Goal: Navigation & Orientation: Find specific page/section

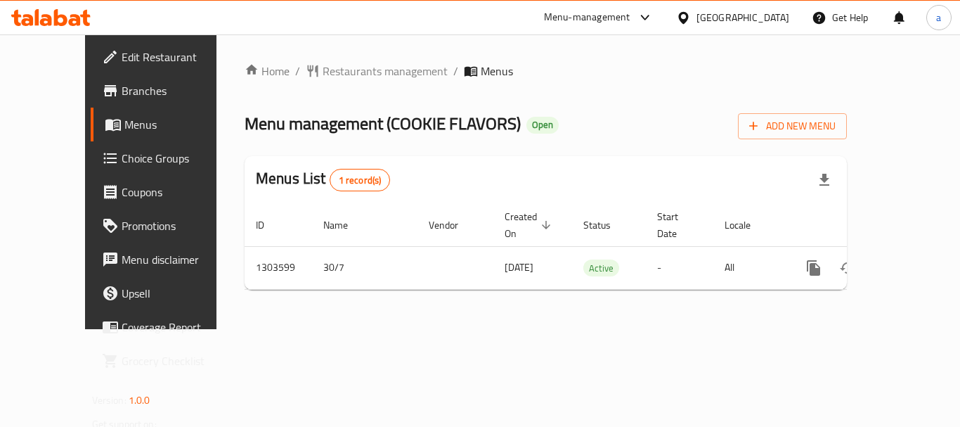
click at [727, 12] on div "[GEOGRAPHIC_DATA]" at bounding box center [742, 17] width 93 height 15
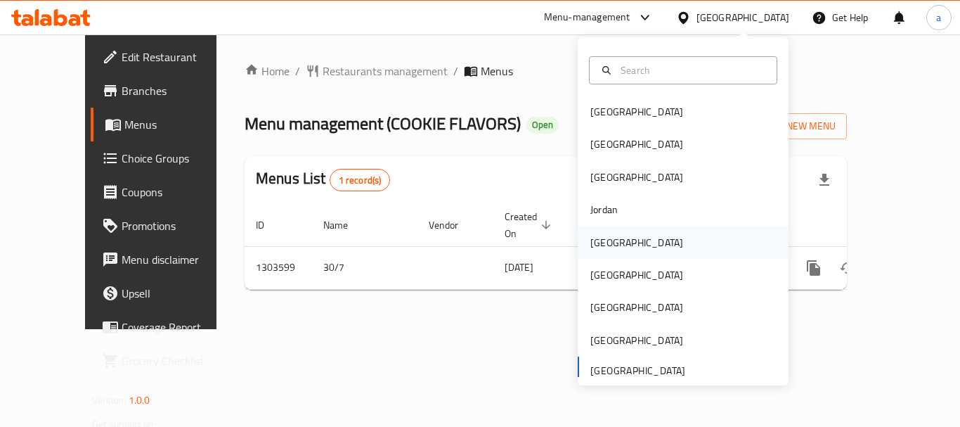
click at [615, 243] on div "Kuwait" at bounding box center [636, 242] width 115 height 32
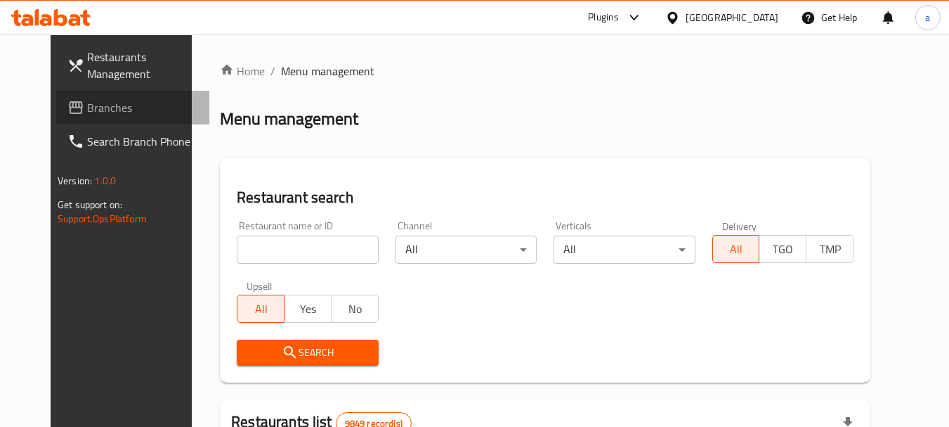
click at [87, 101] on span "Branches" at bounding box center [142, 107] width 111 height 17
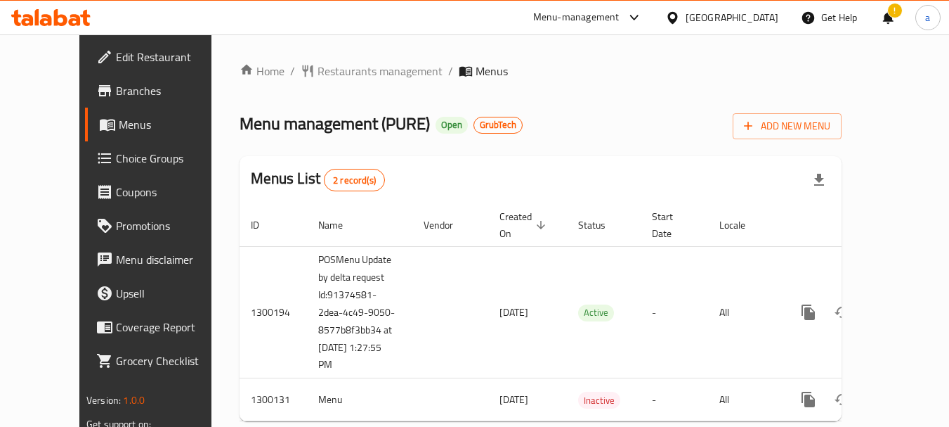
click at [751, 24] on div "[GEOGRAPHIC_DATA]" at bounding box center [732, 17] width 93 height 15
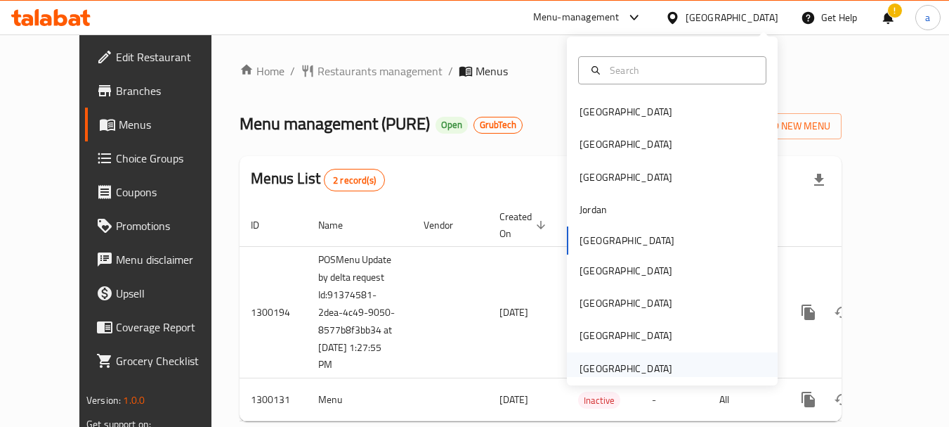
click at [618, 368] on div "[GEOGRAPHIC_DATA]" at bounding box center [626, 368] width 93 height 15
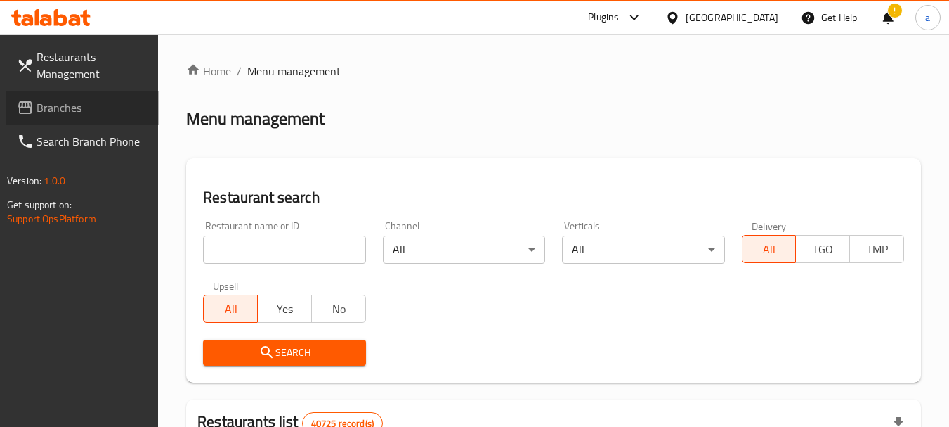
click at [86, 109] on span "Branches" at bounding box center [92, 107] width 111 height 17
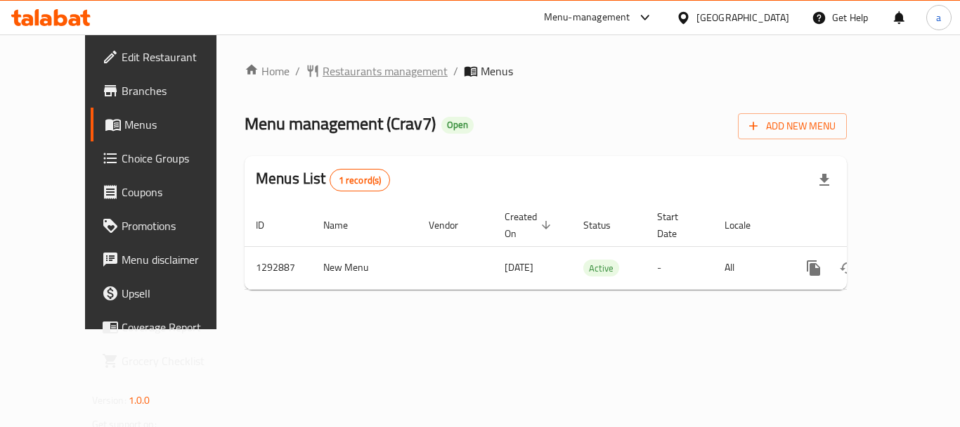
click at [323, 72] on span "Restaurants management" at bounding box center [385, 71] width 125 height 17
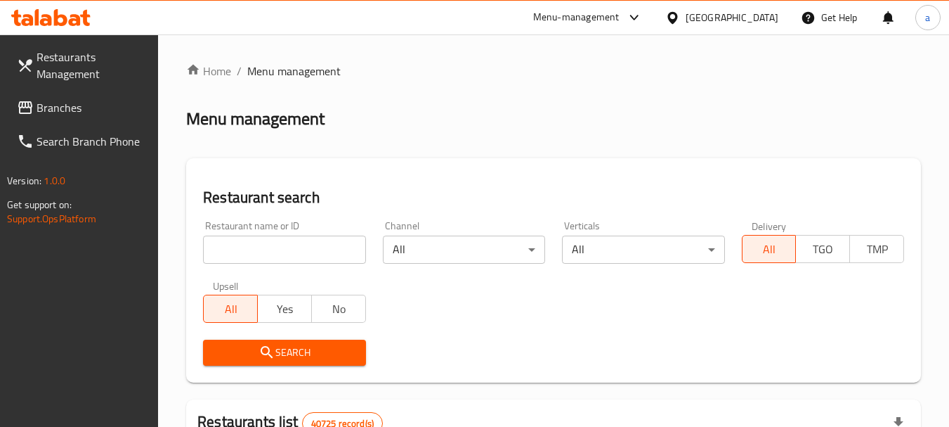
click at [63, 114] on span "Branches" at bounding box center [92, 107] width 111 height 17
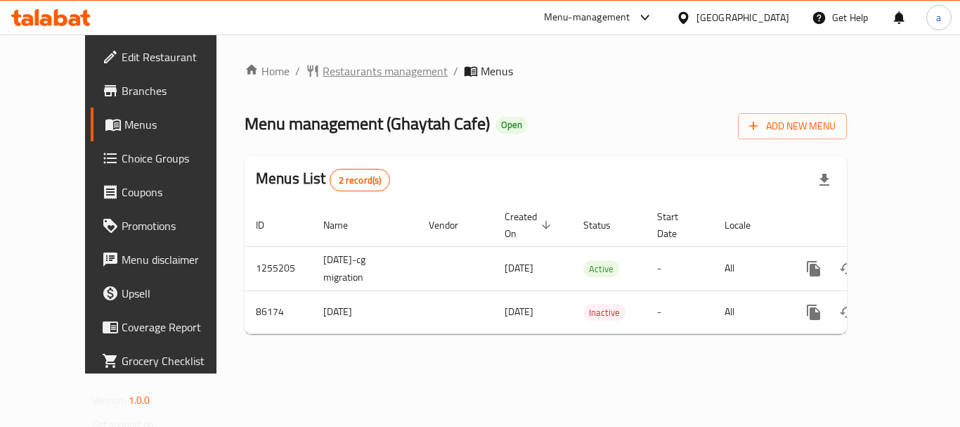
click at [323, 67] on span "Restaurants management" at bounding box center [385, 71] width 125 height 17
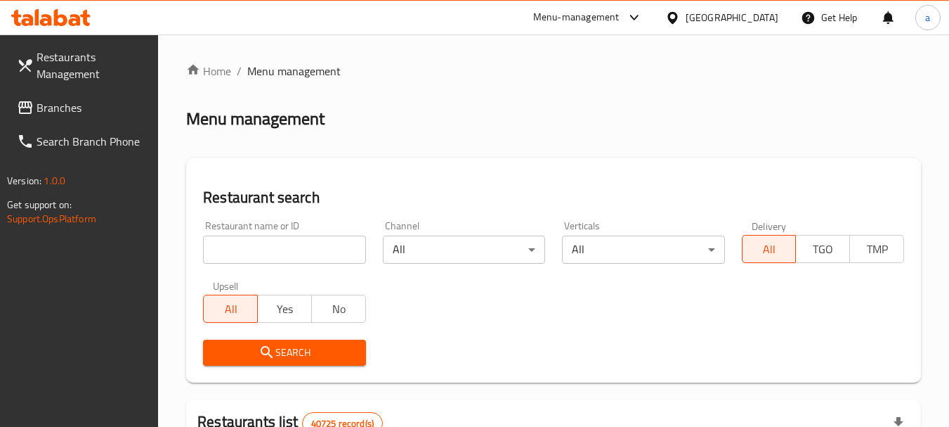
click at [107, 112] on span "Branches" at bounding box center [92, 107] width 111 height 17
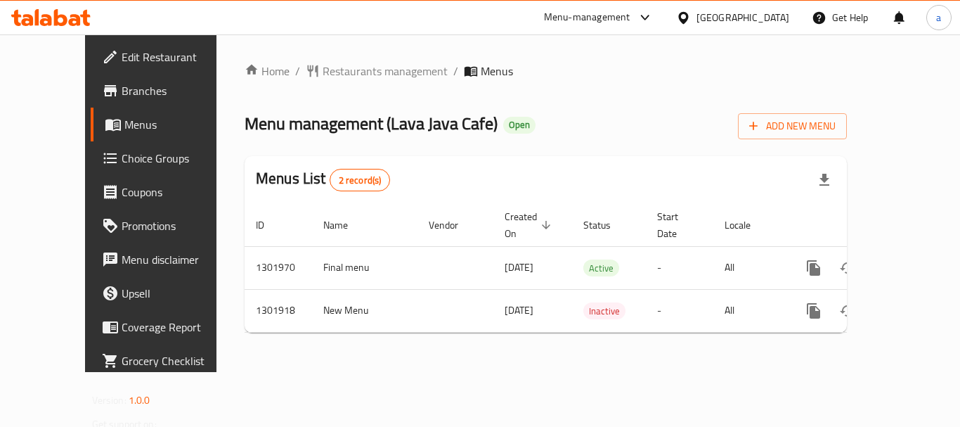
click at [696, 10] on div at bounding box center [686, 17] width 20 height 15
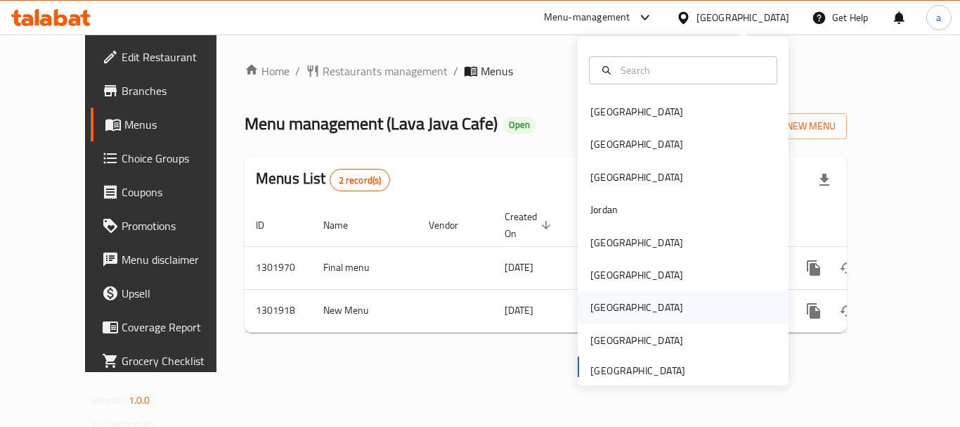
click at [607, 297] on div "Qatar" at bounding box center [636, 307] width 115 height 32
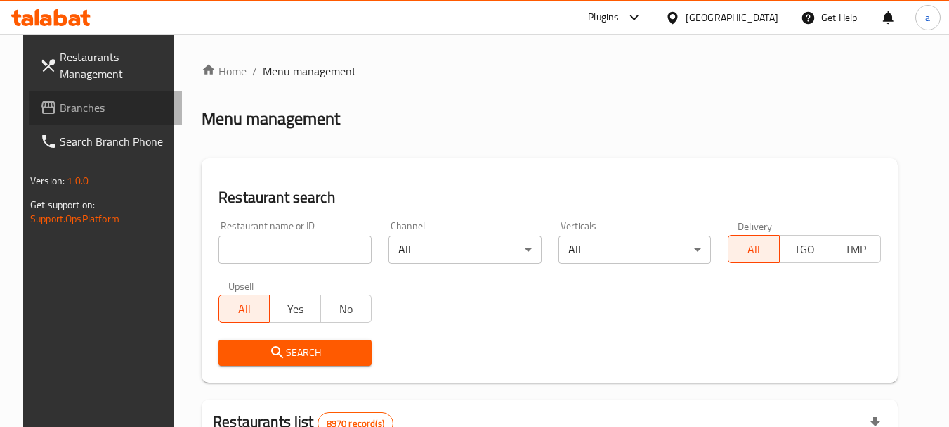
click at [74, 112] on span "Branches" at bounding box center [115, 107] width 111 height 17
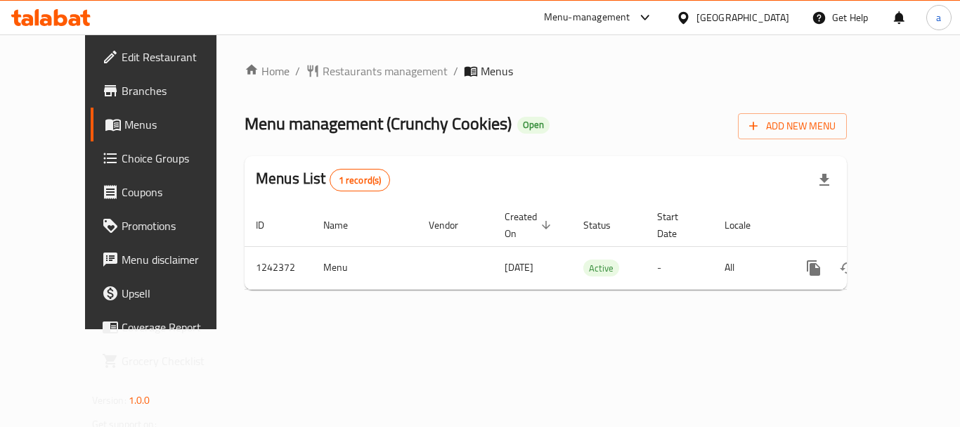
click at [772, 20] on div "[GEOGRAPHIC_DATA]" at bounding box center [742, 17] width 93 height 15
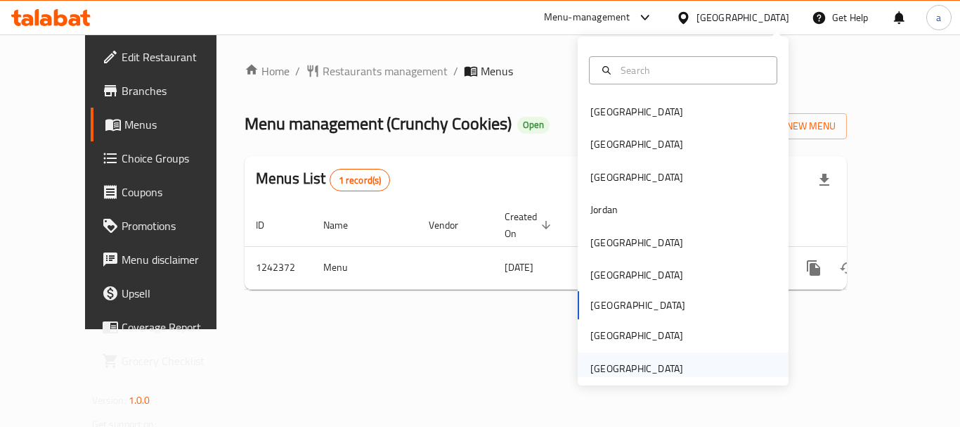
click at [637, 375] on div "[GEOGRAPHIC_DATA]" at bounding box center [636, 368] width 93 height 15
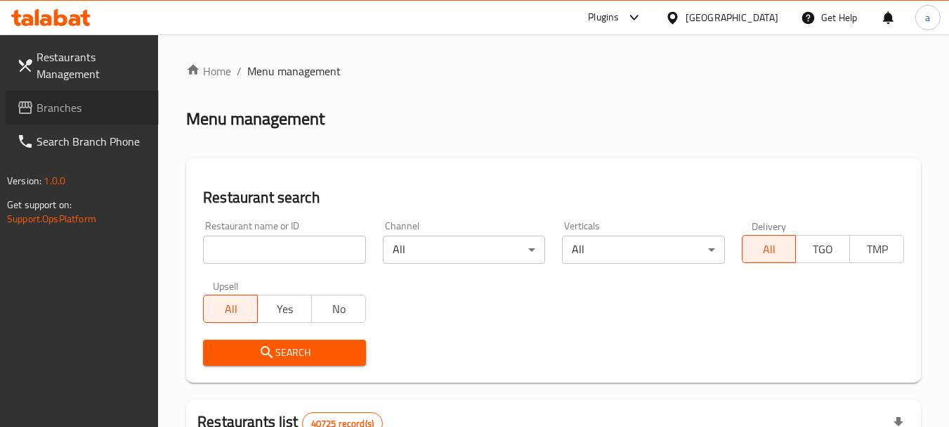
click at [62, 95] on link "Branches" at bounding box center [82, 108] width 153 height 34
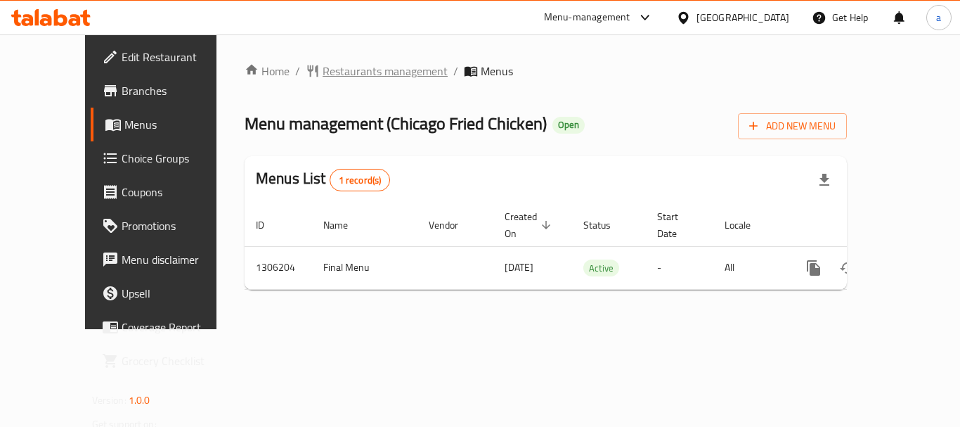
click at [323, 70] on span "Restaurants management" at bounding box center [385, 71] width 125 height 17
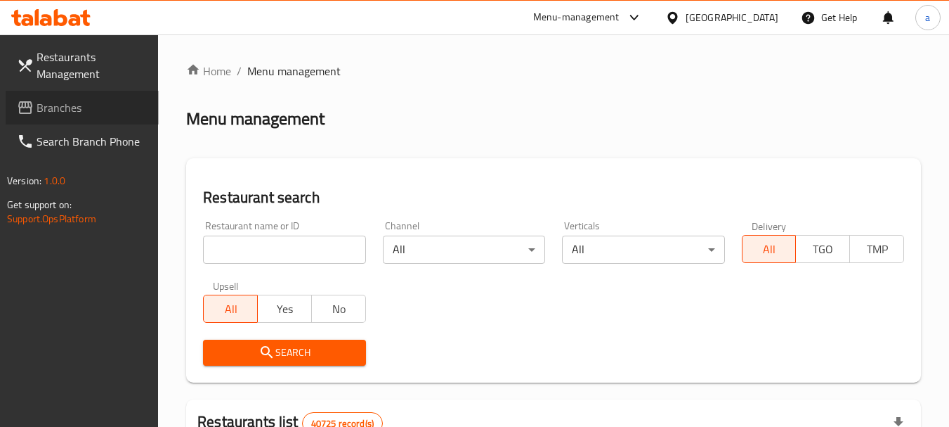
click at [99, 104] on span "Branches" at bounding box center [92, 107] width 111 height 17
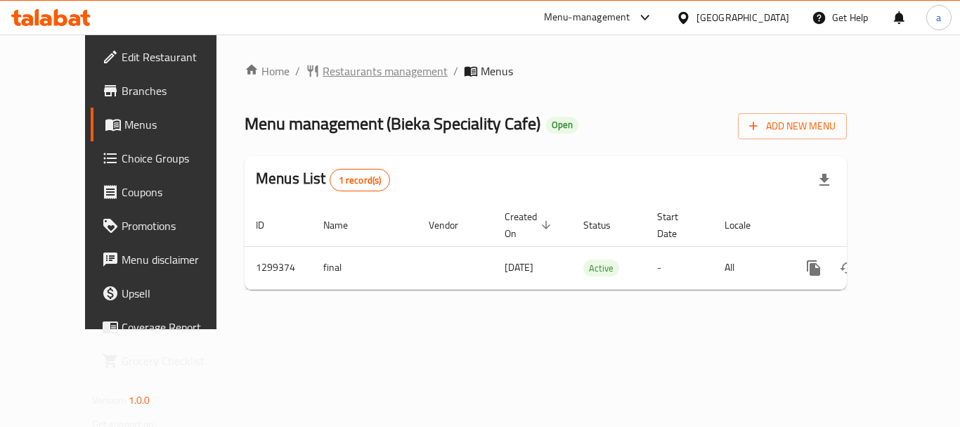
click at [323, 64] on span "Restaurants management" at bounding box center [385, 71] width 125 height 17
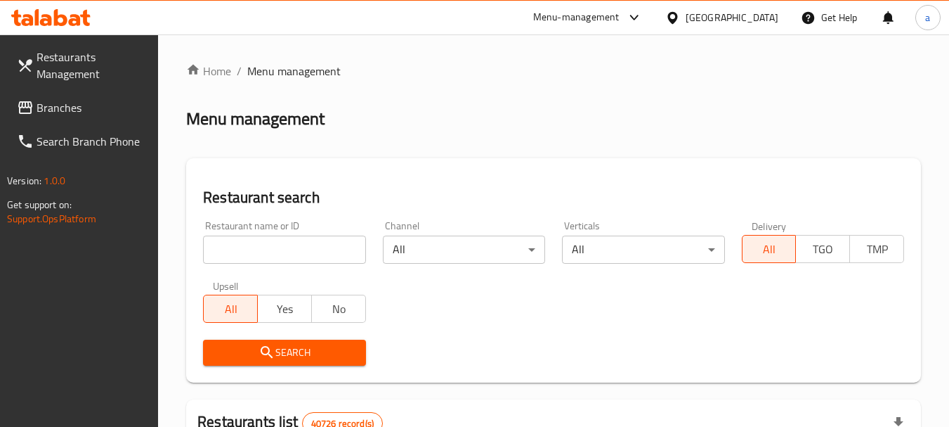
click at [67, 110] on span "Branches" at bounding box center [92, 107] width 111 height 17
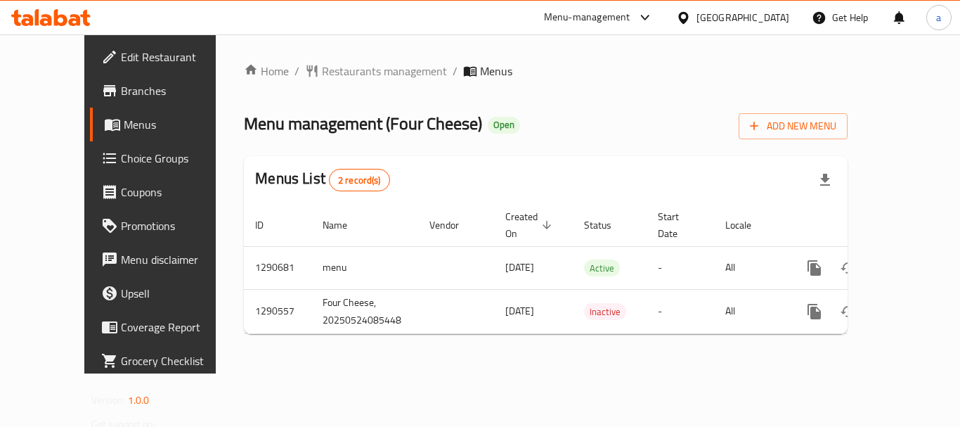
click at [744, 13] on div "[GEOGRAPHIC_DATA]" at bounding box center [742, 17] width 93 height 15
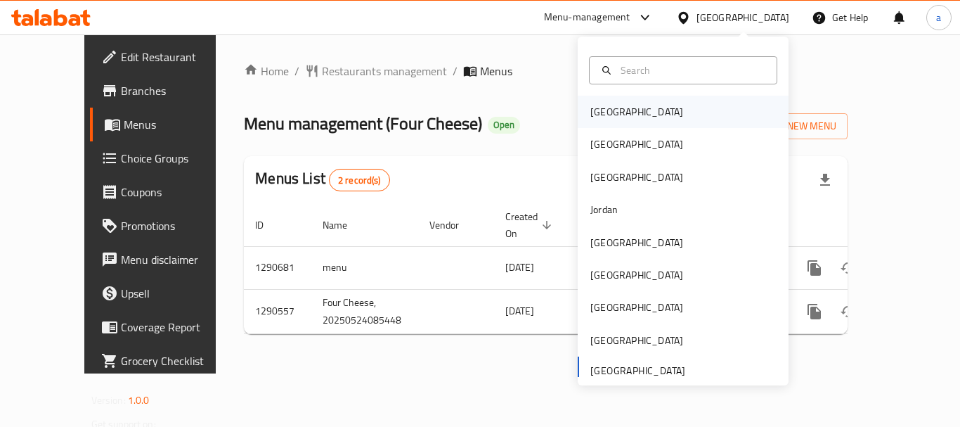
click at [618, 117] on div "[GEOGRAPHIC_DATA]" at bounding box center [636, 112] width 115 height 32
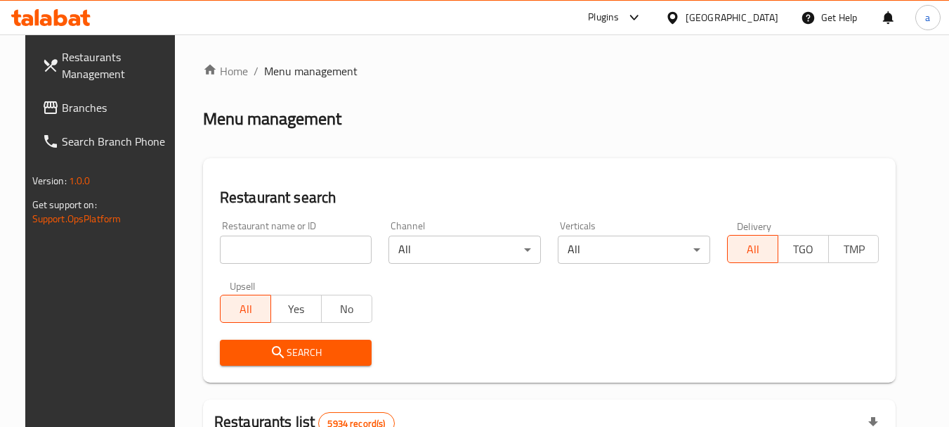
click at [96, 123] on link "Branches" at bounding box center [107, 108] width 153 height 34
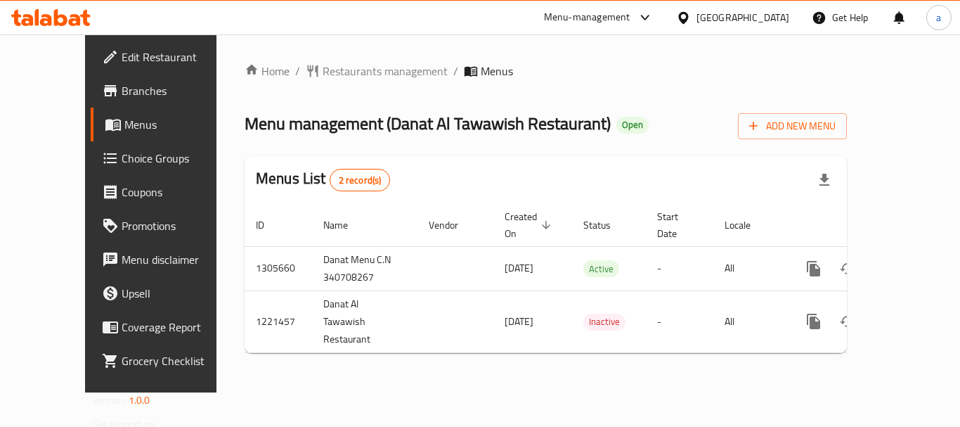
click at [748, 29] on div "[GEOGRAPHIC_DATA]" at bounding box center [733, 18] width 136 height 34
click at [757, 18] on div "[GEOGRAPHIC_DATA]" at bounding box center [742, 17] width 93 height 15
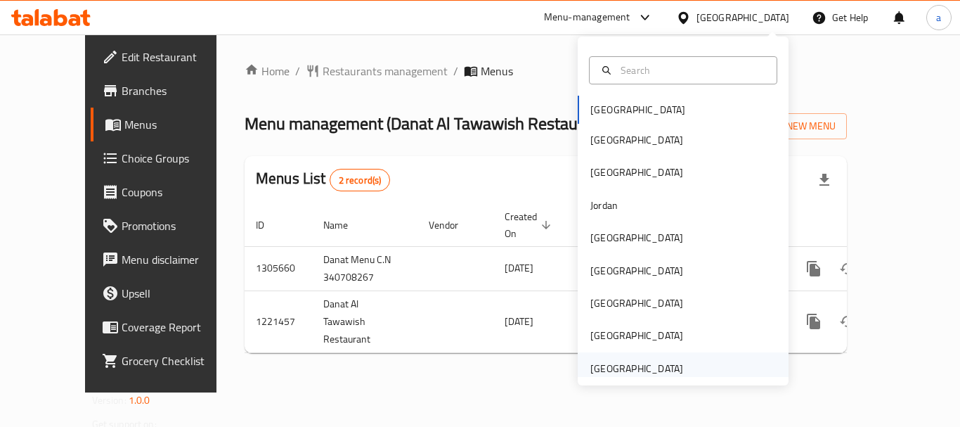
click at [669, 353] on div "[GEOGRAPHIC_DATA]" at bounding box center [636, 368] width 115 height 32
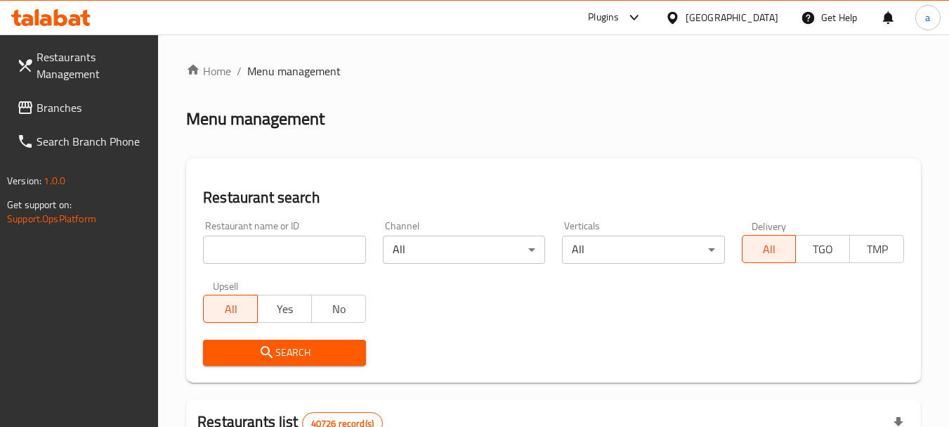
click at [91, 106] on span "Branches" at bounding box center [92, 107] width 111 height 17
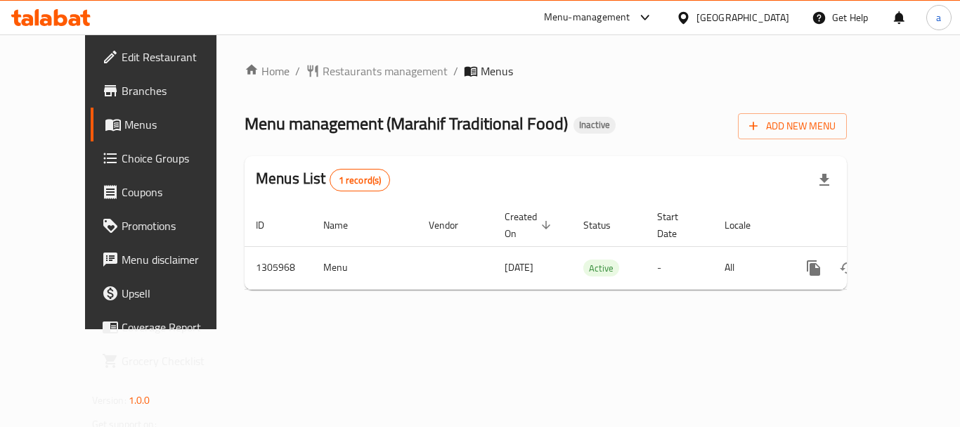
click at [748, 16] on div "[GEOGRAPHIC_DATA]" at bounding box center [742, 17] width 93 height 15
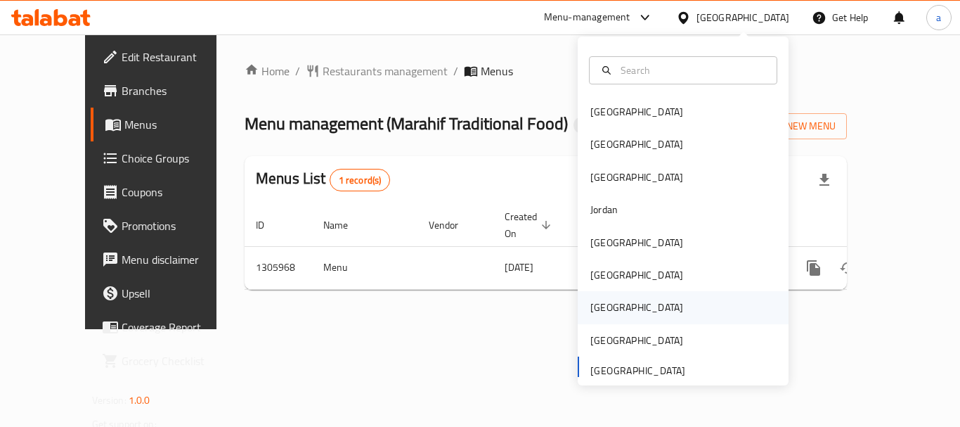
click at [597, 302] on div "[GEOGRAPHIC_DATA]" at bounding box center [636, 306] width 93 height 15
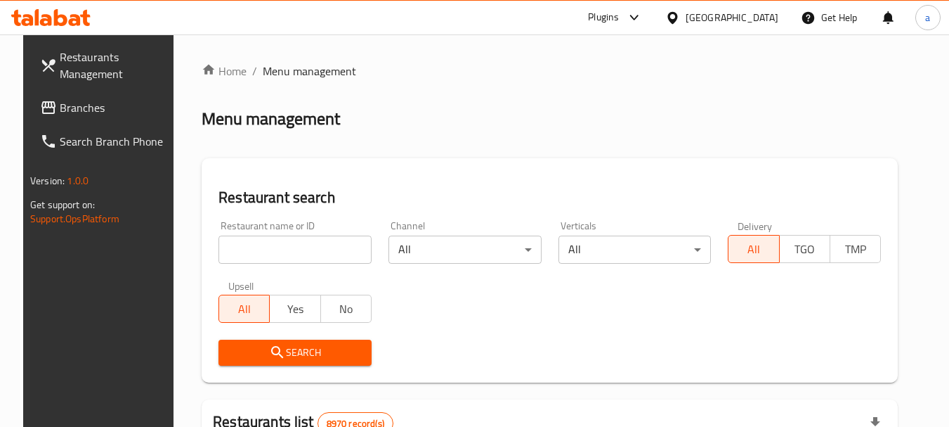
click at [60, 115] on span "Branches" at bounding box center [115, 107] width 111 height 17
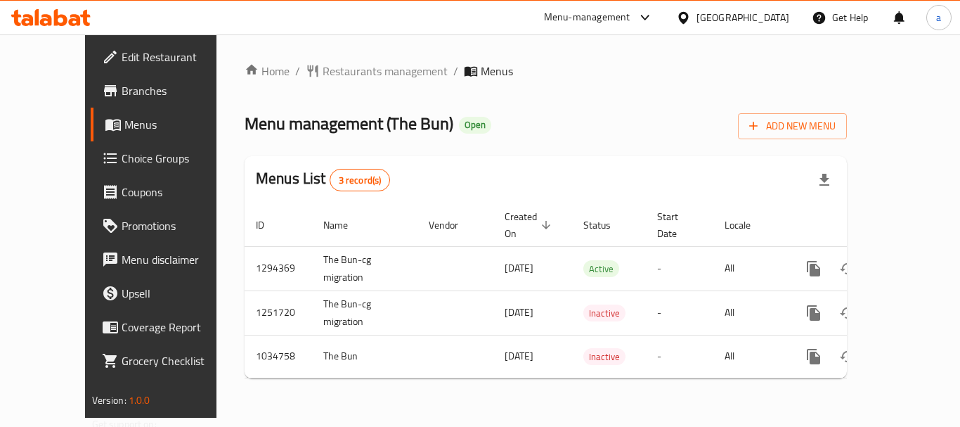
click at [688, 16] on icon at bounding box center [683, 17] width 10 height 12
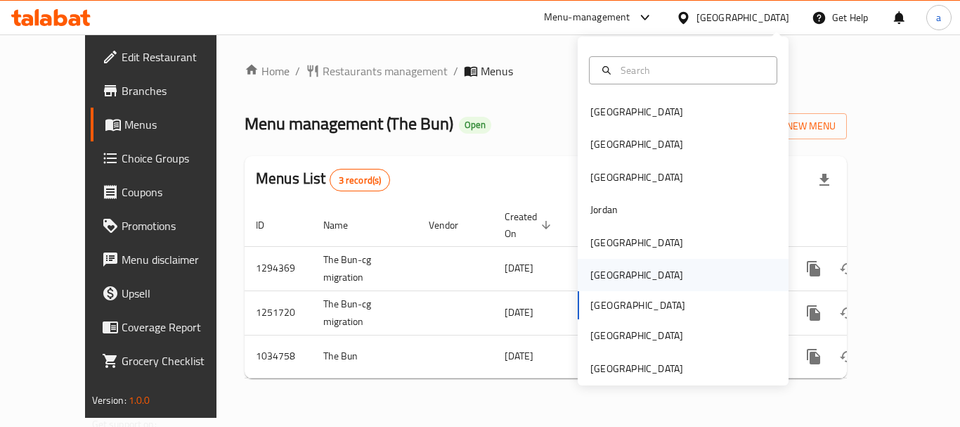
click at [593, 278] on div "[GEOGRAPHIC_DATA]" at bounding box center [636, 274] width 93 height 15
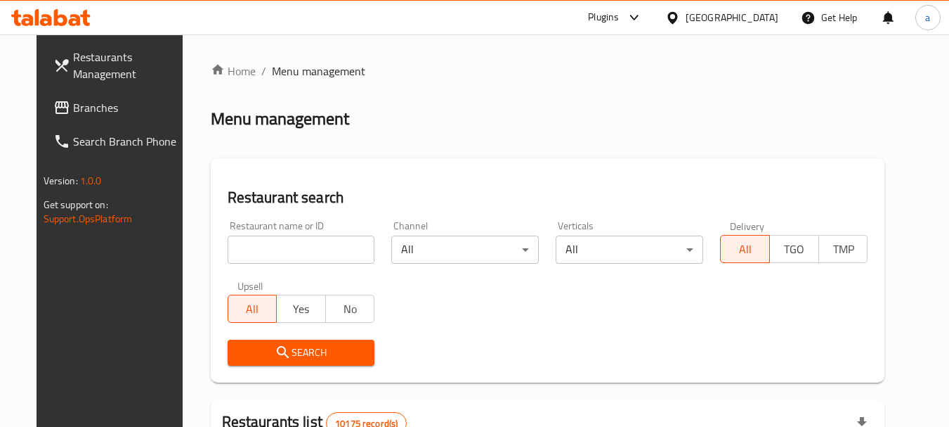
click at [73, 99] on span "Branches" at bounding box center [128, 107] width 111 height 17
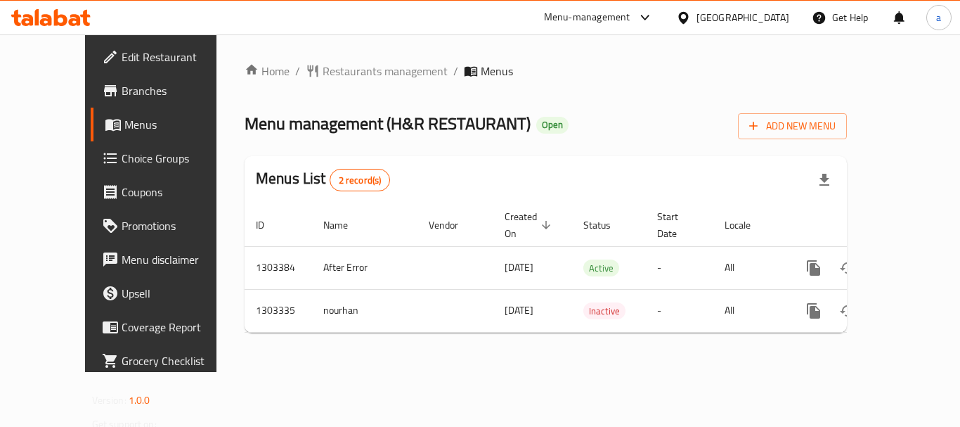
click at [770, 17] on div "[GEOGRAPHIC_DATA]" at bounding box center [742, 17] width 93 height 15
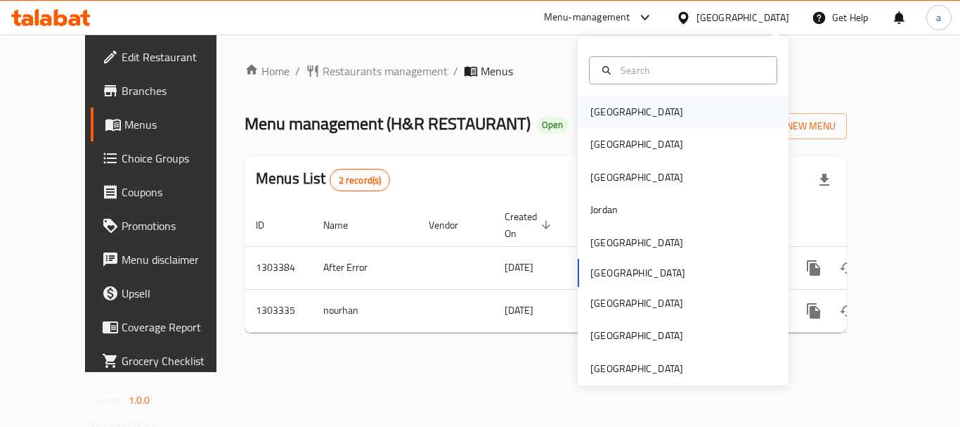
click at [609, 114] on div "[GEOGRAPHIC_DATA]" at bounding box center [636, 111] width 93 height 15
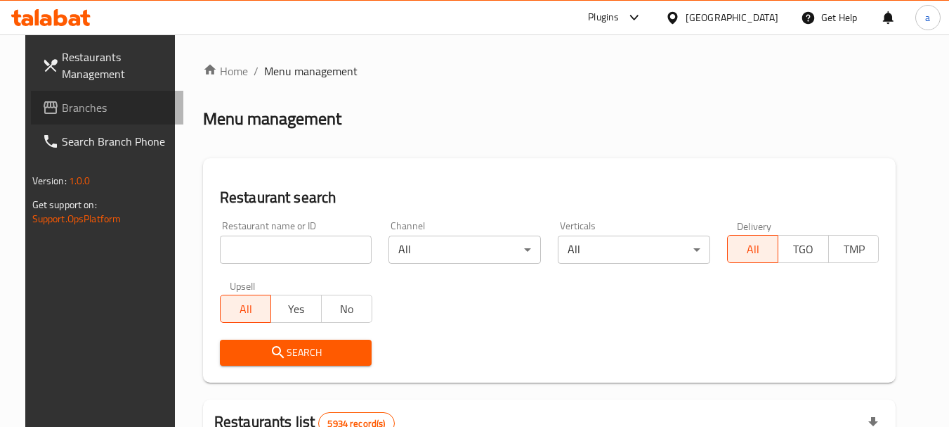
click at [84, 108] on span "Branches" at bounding box center [117, 107] width 111 height 17
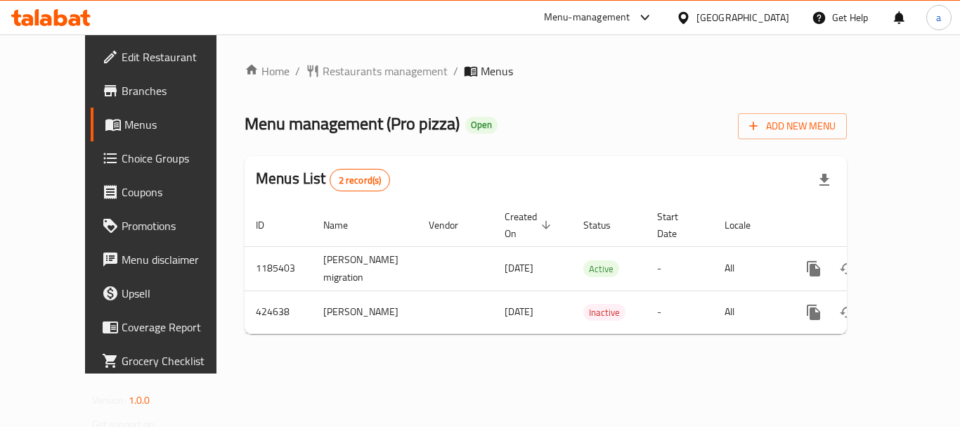
click at [760, 16] on div "[GEOGRAPHIC_DATA]" at bounding box center [742, 17] width 93 height 15
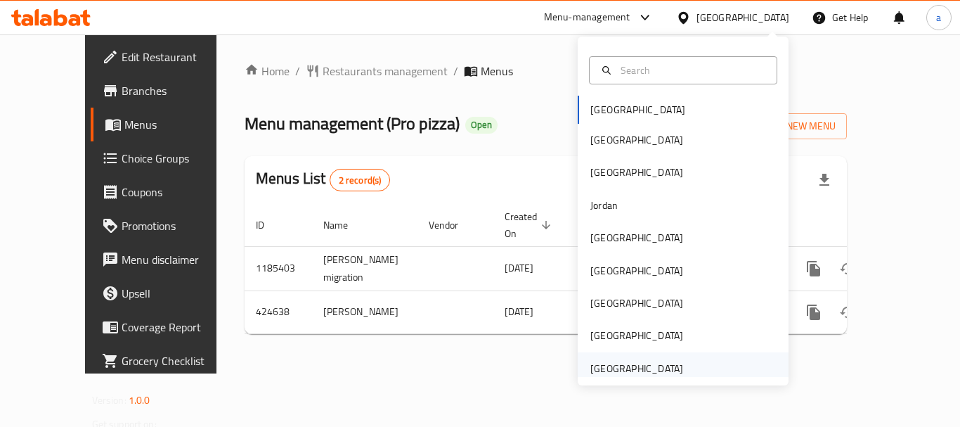
click at [661, 361] on div "[GEOGRAPHIC_DATA]" at bounding box center [636, 368] width 93 height 15
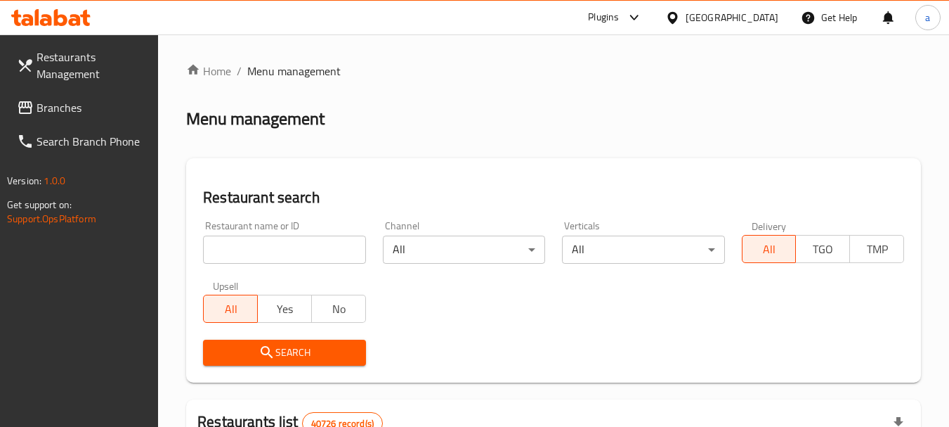
click at [70, 106] on span "Branches" at bounding box center [92, 107] width 111 height 17
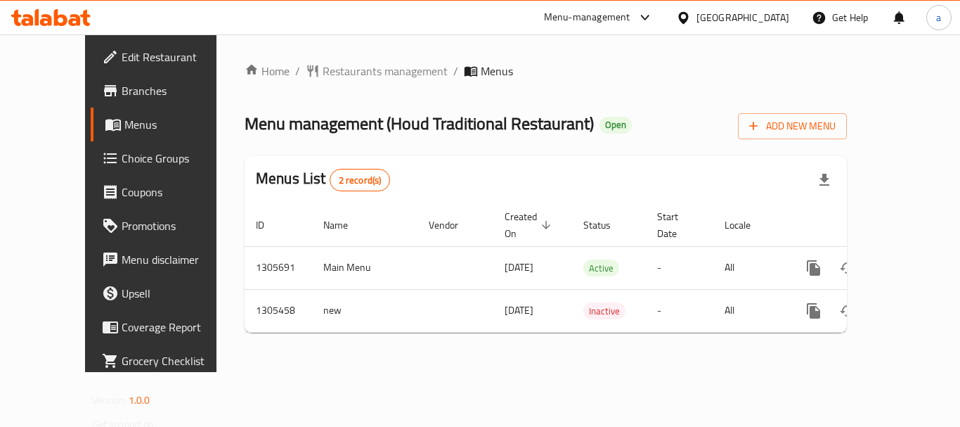
click at [737, 18] on div "[GEOGRAPHIC_DATA]" at bounding box center [742, 17] width 93 height 15
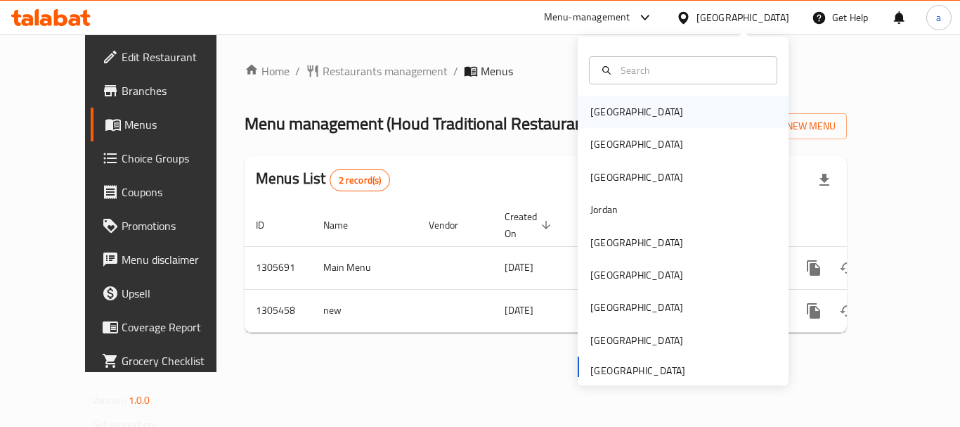
click at [611, 105] on div "[GEOGRAPHIC_DATA]" at bounding box center [636, 111] width 93 height 15
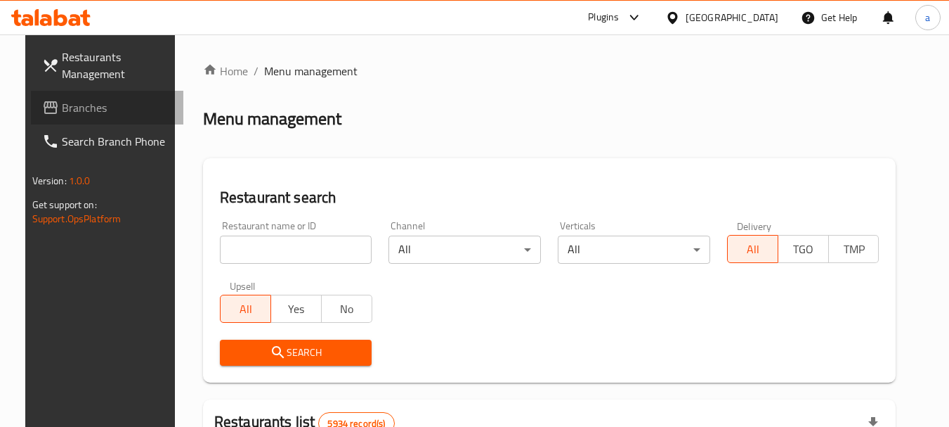
drag, startPoint x: 6, startPoint y: 96, endPoint x: 46, endPoint y: 115, distance: 44.0
click at [31, 96] on link "Branches" at bounding box center [107, 108] width 153 height 34
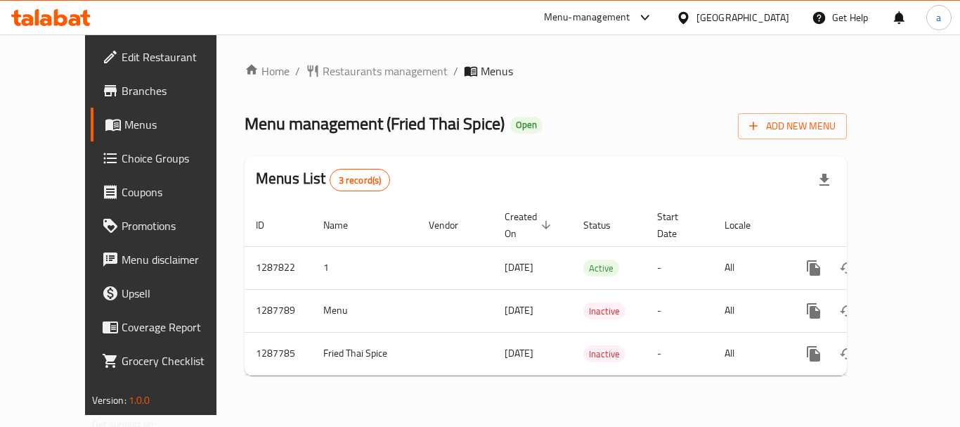
click at [763, 27] on div "[GEOGRAPHIC_DATA]" at bounding box center [733, 18] width 136 height 34
click at [688, 18] on icon at bounding box center [683, 17] width 10 height 12
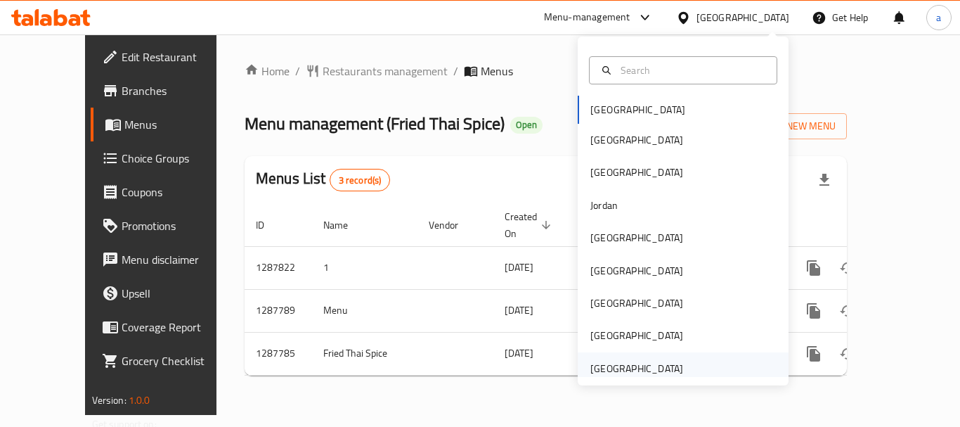
click at [639, 368] on div "[GEOGRAPHIC_DATA]" at bounding box center [636, 368] width 93 height 15
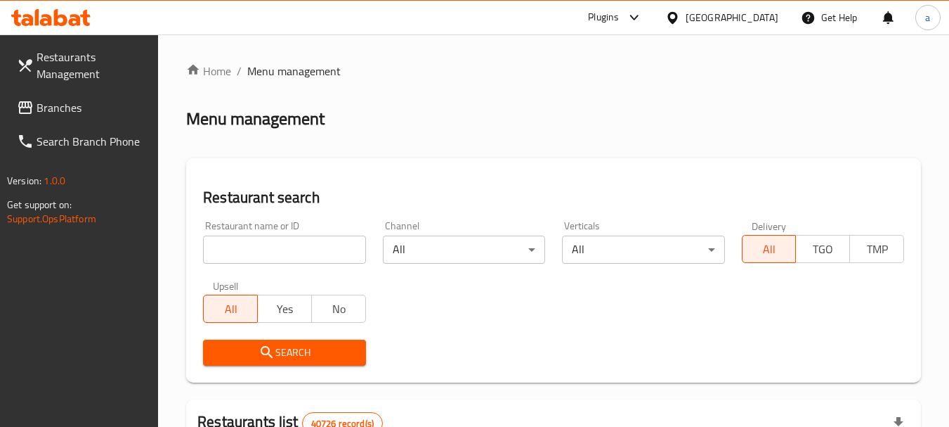
click at [255, 254] on input "search" at bounding box center [284, 249] width 162 height 28
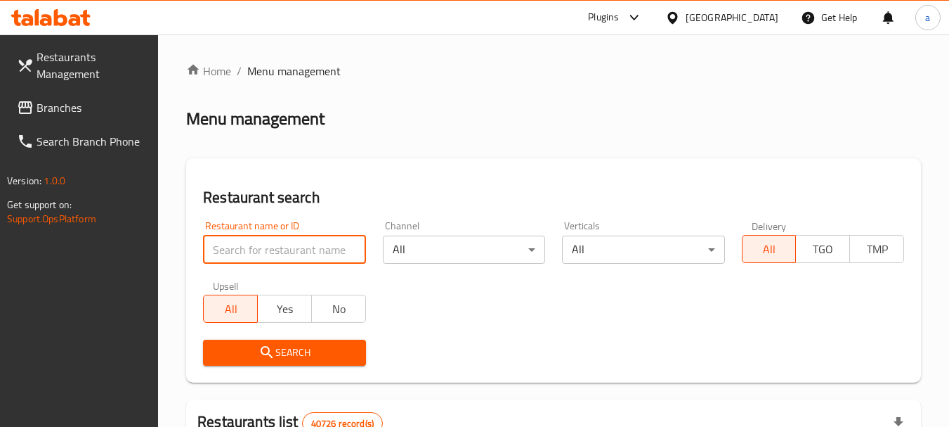
click at [49, 103] on span "Branches" at bounding box center [92, 107] width 111 height 17
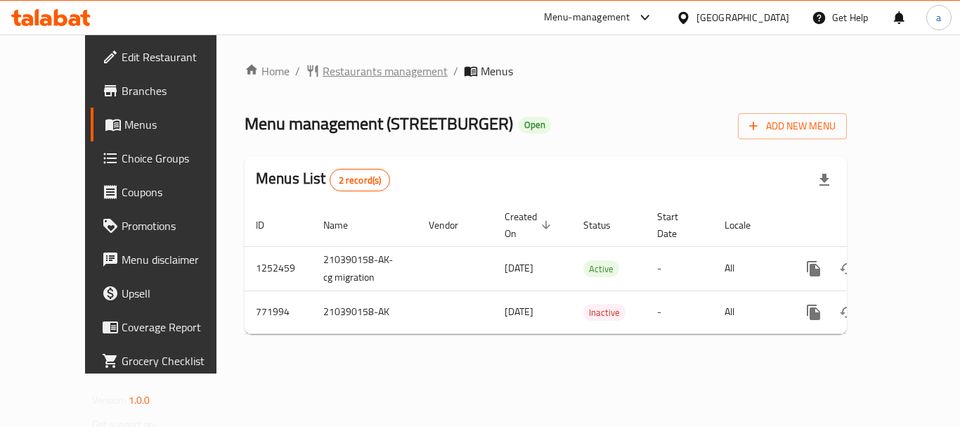
click at [330, 68] on span "Restaurants management" at bounding box center [385, 71] width 125 height 17
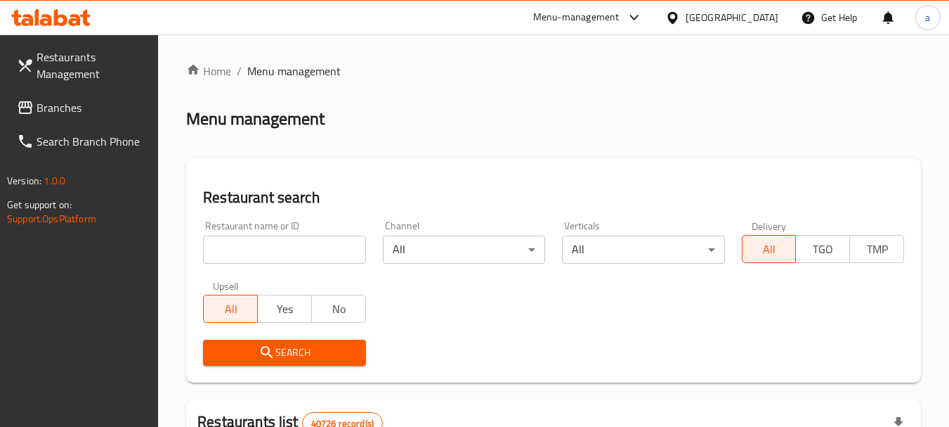
click at [80, 112] on span "Branches" at bounding box center [92, 107] width 111 height 17
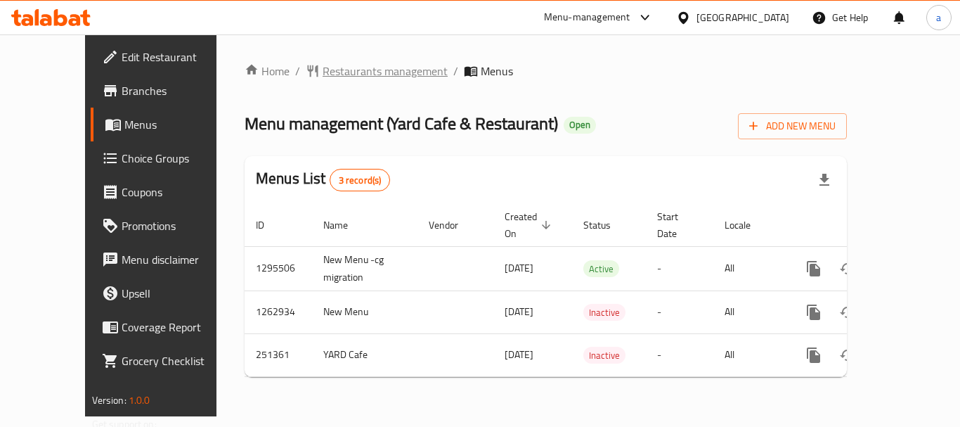
click at [334, 71] on span "Restaurants management" at bounding box center [385, 71] width 125 height 17
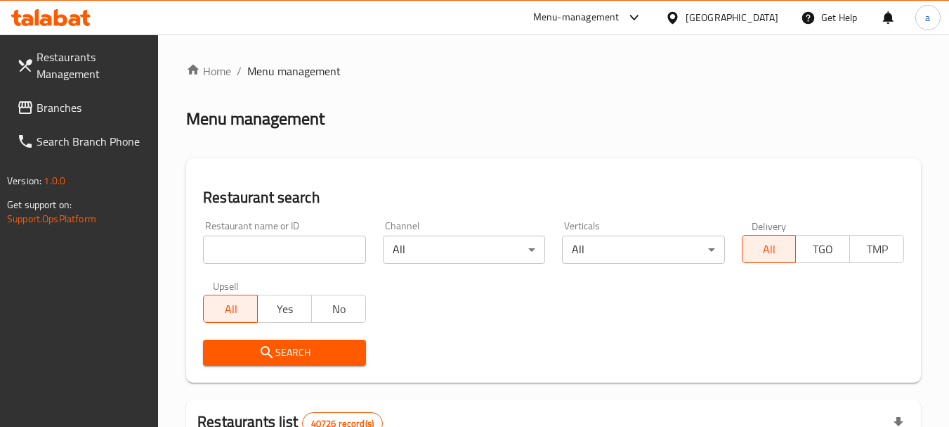
click at [71, 101] on span "Branches" at bounding box center [92, 107] width 111 height 17
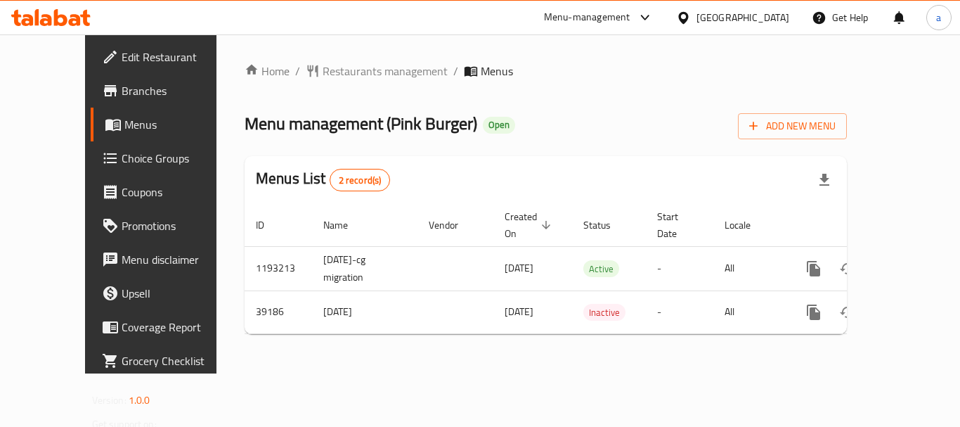
click at [711, 16] on div "[GEOGRAPHIC_DATA]" at bounding box center [742, 17] width 93 height 15
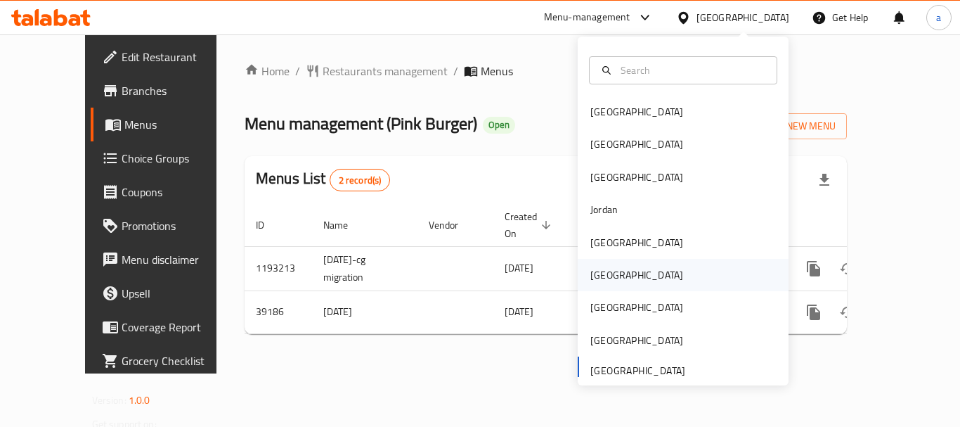
click at [606, 278] on div "[GEOGRAPHIC_DATA]" at bounding box center [636, 275] width 115 height 32
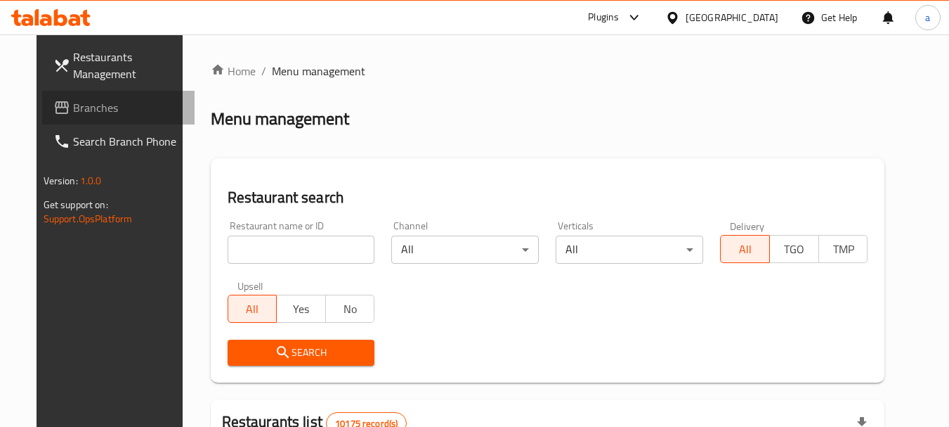
click at [73, 103] on span "Branches" at bounding box center [128, 107] width 111 height 17
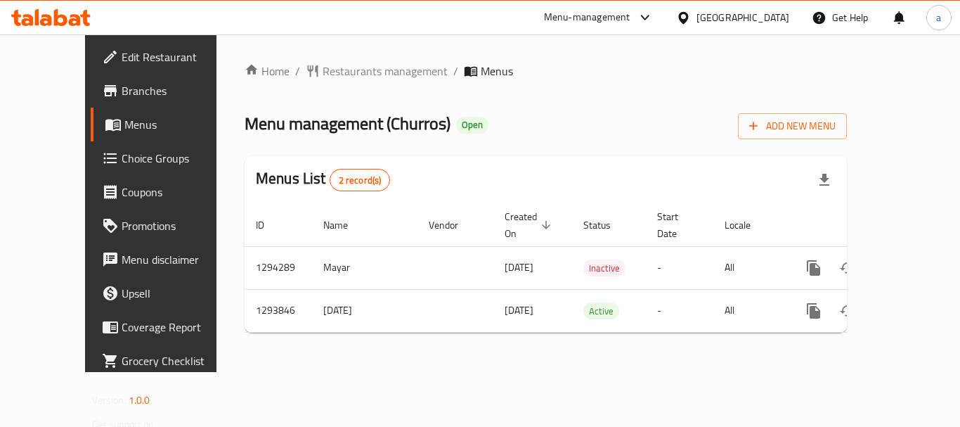
click at [696, 16] on div at bounding box center [686, 17] width 20 height 15
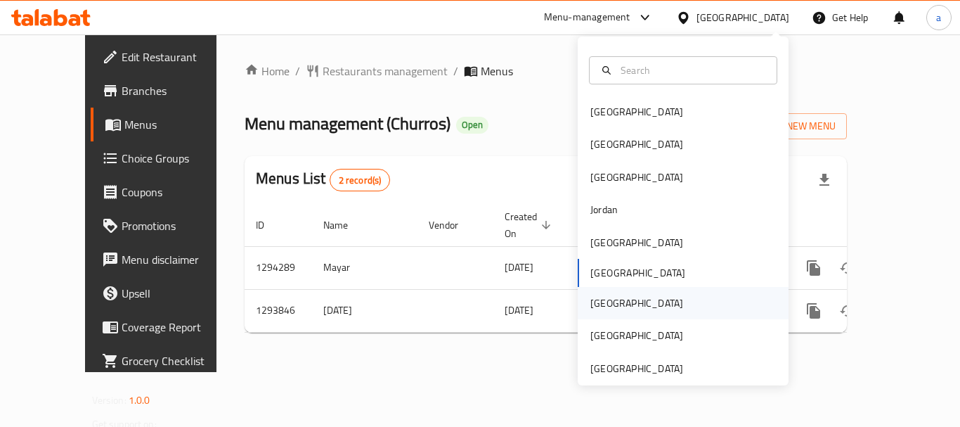
click at [606, 302] on div "[GEOGRAPHIC_DATA]" at bounding box center [636, 303] width 115 height 32
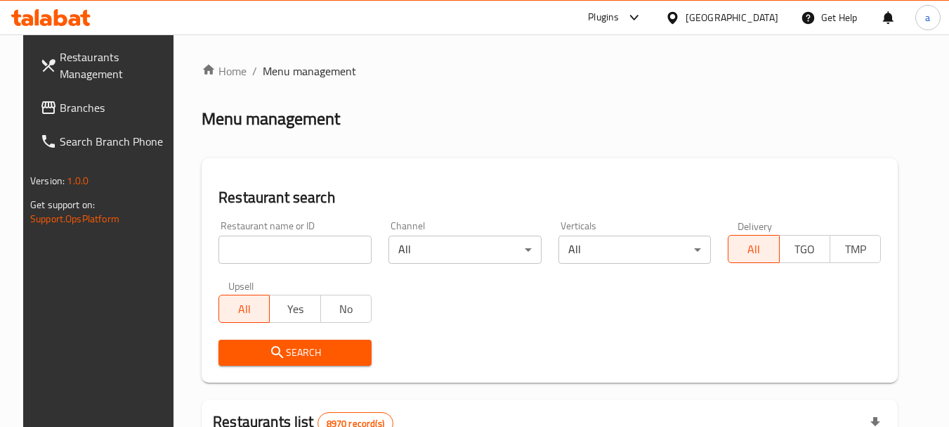
click at [81, 108] on span "Branches" at bounding box center [115, 107] width 111 height 17
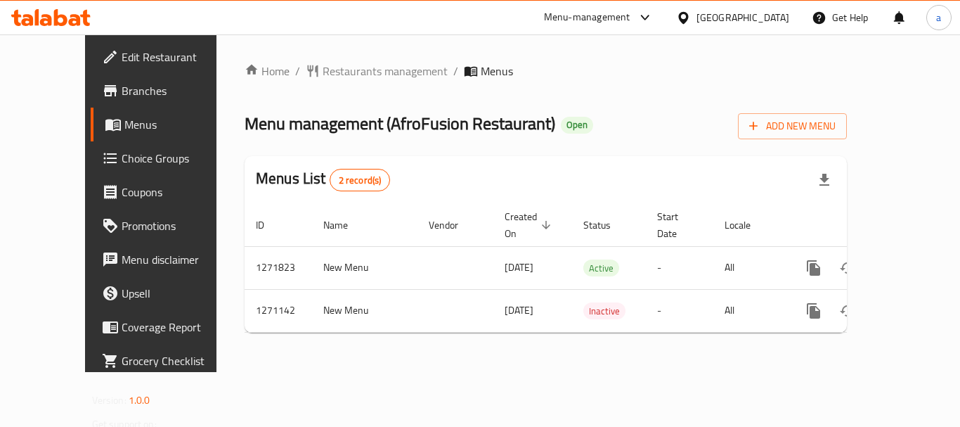
click at [691, 15] on icon at bounding box center [683, 18] width 15 height 15
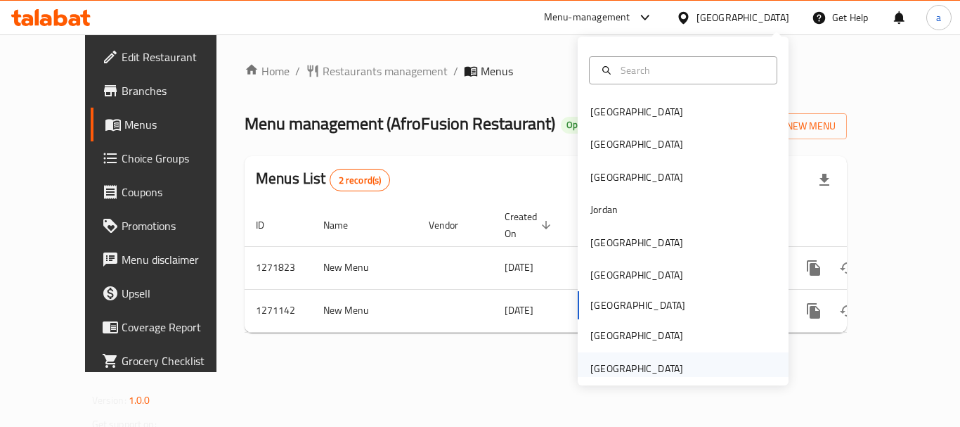
click at [652, 368] on div "[GEOGRAPHIC_DATA]" at bounding box center [636, 368] width 93 height 15
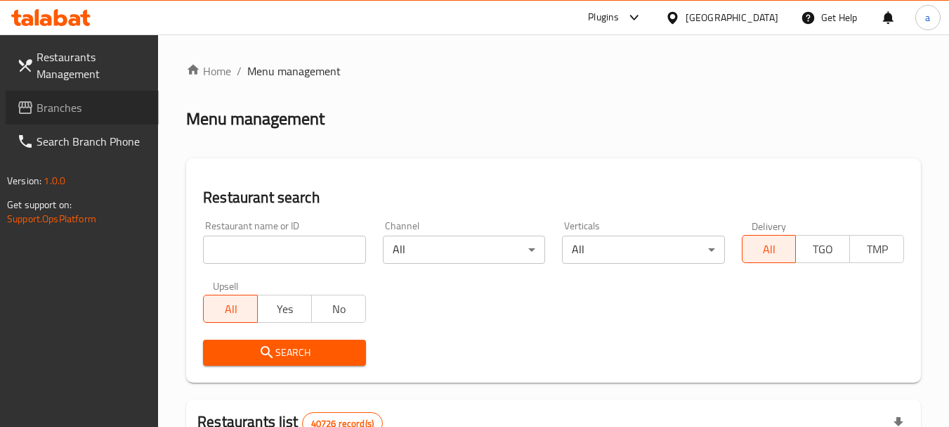
click at [95, 103] on span "Branches" at bounding box center [92, 107] width 111 height 17
